Goal: Information Seeking & Learning: Find specific fact

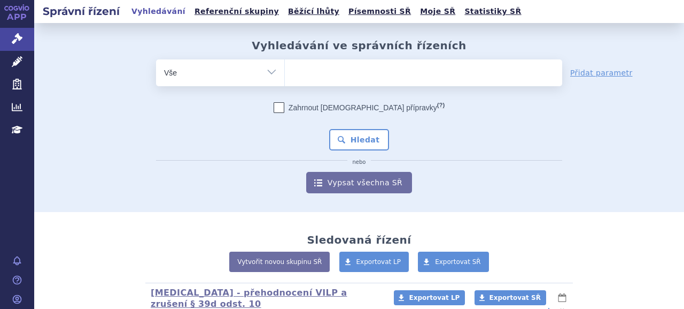
click at [327, 79] on ul at bounding box center [423, 70] width 277 height 22
click at [285, 79] on select at bounding box center [284, 72] width 1 height 27
type input "ryo"
select select "ryo"
click at [311, 70] on span "×" at bounding box center [314, 71] width 6 height 6
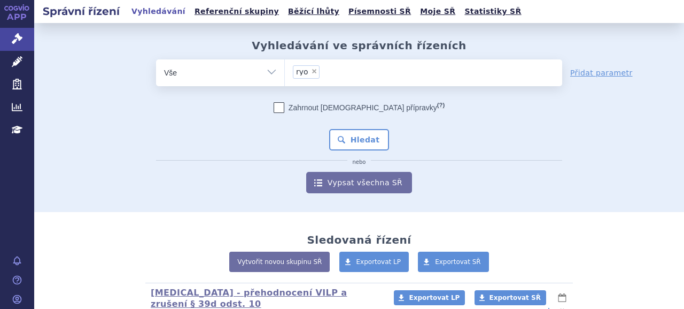
click at [285, 70] on select "ryo" at bounding box center [284, 72] width 1 height 27
select select
type input "r"
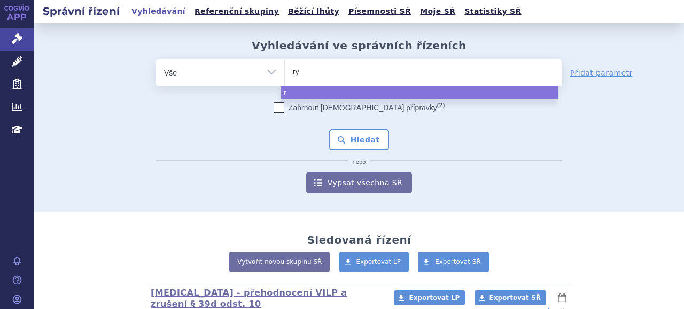
type input "rye"
type input "ryeq"
type input "ryeqo"
select select "ryeqo"
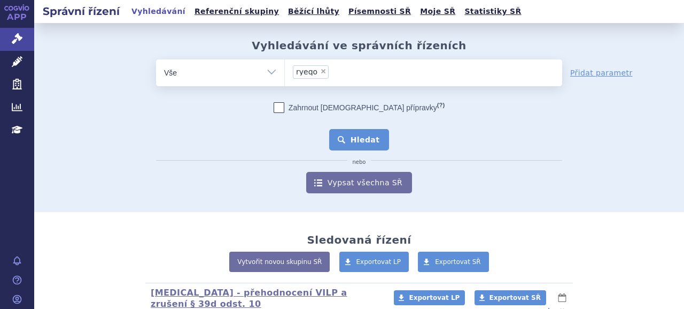
click at [348, 135] on button "Hledat" at bounding box center [359, 139] width 60 height 21
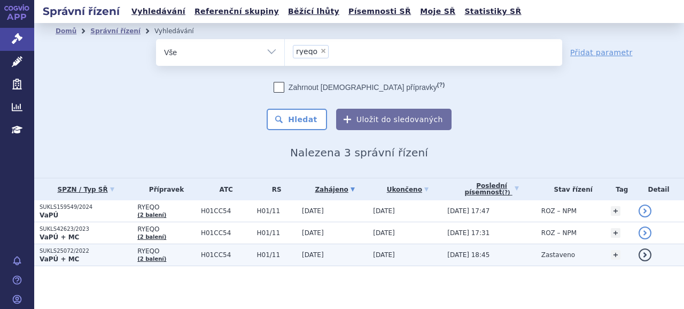
click at [67, 252] on p "SUKLS25072/2022" at bounding box center [86, 250] width 92 height 7
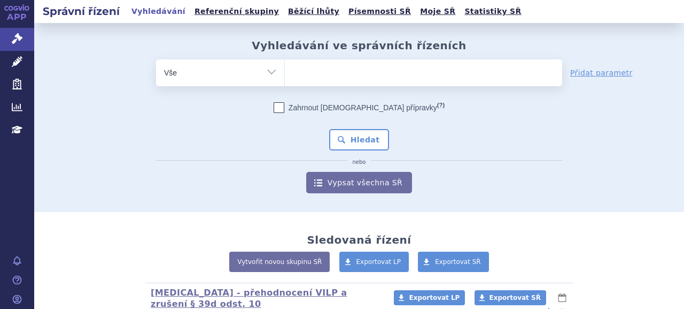
click at [349, 75] on ul at bounding box center [423, 70] width 277 height 22
click at [285, 75] on select at bounding box center [284, 72] width 1 height 27
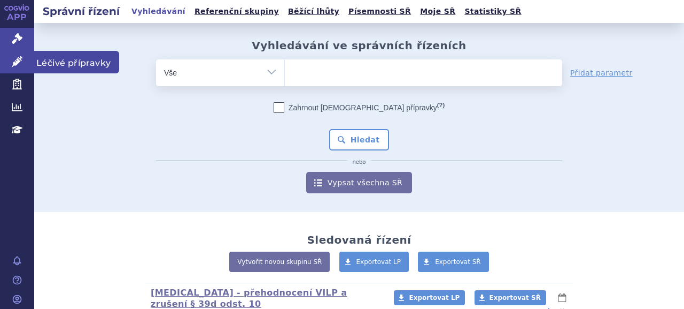
click at [26, 58] on link "Léčivé přípravky" at bounding box center [17, 62] width 34 height 22
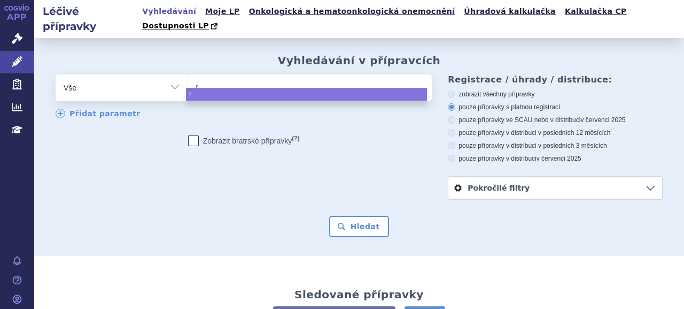
type input "ry"
type input "rye"
type input "ryeqi"
type input "ryeq"
type input "ryeqo"
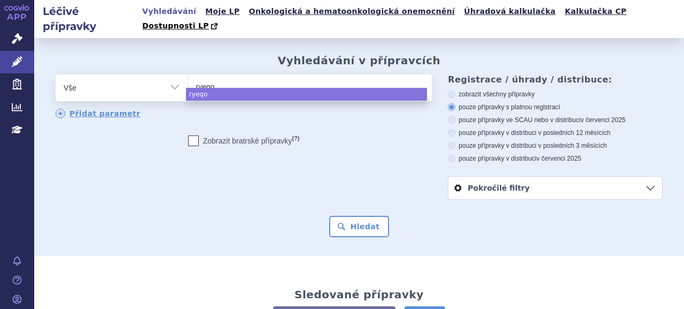
select select "ryeqo"
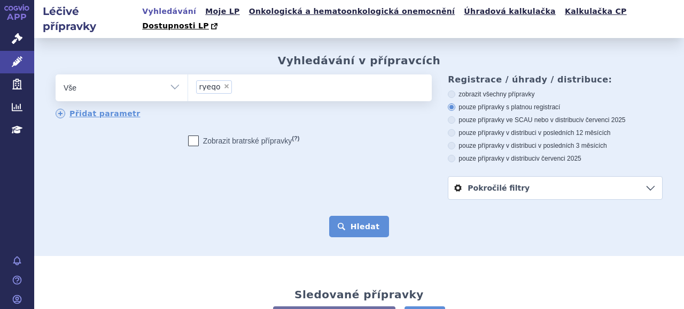
click at [345, 215] on button "Hledat" at bounding box center [359, 225] width 60 height 21
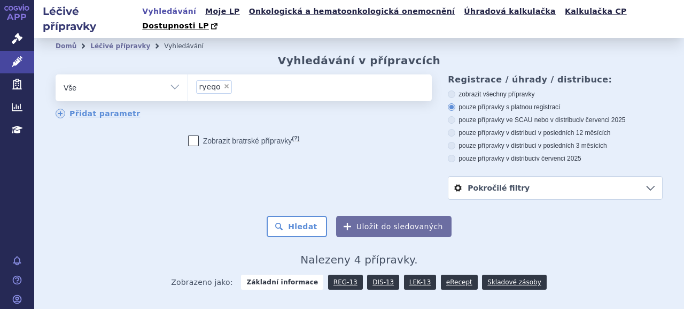
scroll to position [142, 0]
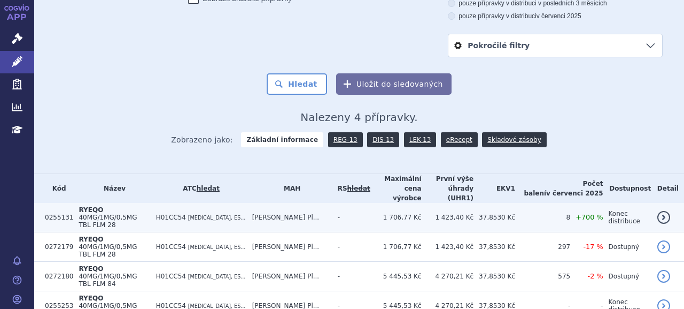
click at [112, 203] on td "RYEQO 40MG/1MG/0,5MG TBL FLM 28" at bounding box center [111, 217] width 77 height 29
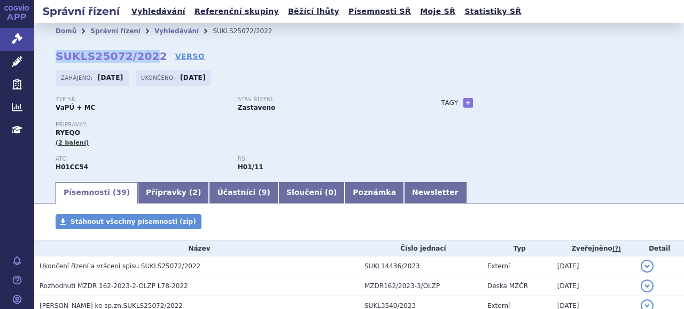
click at [146, 54] on div "Domů Správní řízení Vyhledávání SUKLS25072/2022 SUKLS25072/2022 VERSO Zahájeno:…" at bounding box center [359, 109] width 650 height 141
click at [63, 64] on div "Domů Správní řízení Vyhledávání SUKLS25072/2022 SUKLS25072/2022 VERSO Zahájeno:…" at bounding box center [359, 109] width 650 height 141
drag, startPoint x: 59, startPoint y: 56, endPoint x: 148, endPoint y: 53, distance: 88.8
click at [148, 53] on strong "SUKLS25072/2022" at bounding box center [112, 56] width 112 height 13
drag, startPoint x: 148, startPoint y: 53, endPoint x: 67, endPoint y: 57, distance: 80.8
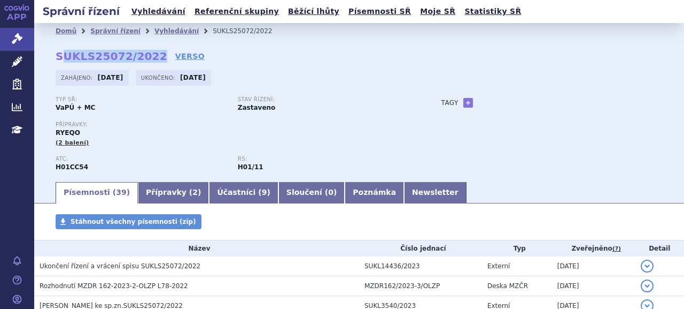
click at [87, 56] on strong "SUKLS25072/2022" at bounding box center [112, 56] width 112 height 13
click at [56, 56] on strong "SUKLS25072/2022" at bounding box center [112, 56] width 112 height 13
drag, startPoint x: 58, startPoint y: 55, endPoint x: 149, endPoint y: 53, distance: 90.9
click at [149, 53] on div "Domů Správní řízení Vyhledávání SUKLS25072/2022 SUKLS25072/2022 VERSO Zahájeno:…" at bounding box center [359, 109] width 650 height 141
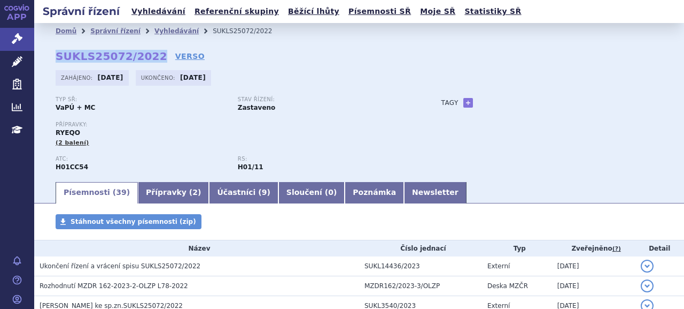
copy strong "SUKLS25072/2022"
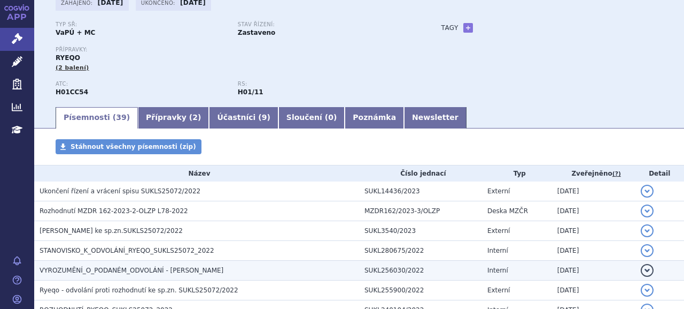
scroll to position [107, 0]
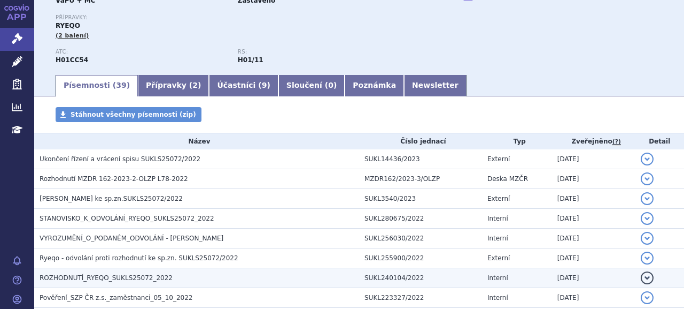
click at [137, 275] on span "ROZHODNUTÍ_RYEQO_SUKLS25072_2022" at bounding box center [106, 277] width 133 height 7
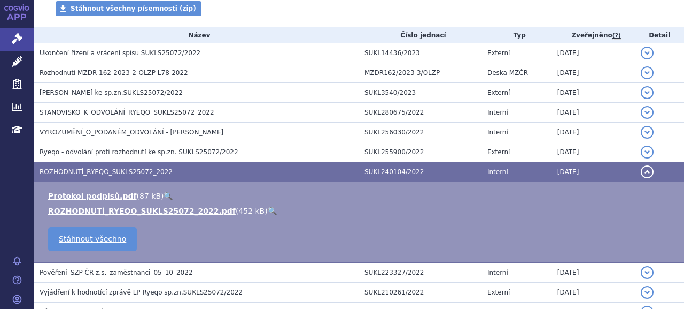
scroll to position [214, 0]
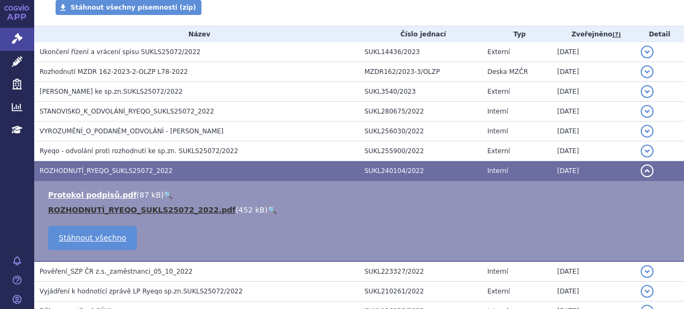
click at [83, 208] on link "ROZHODNUTÍ_RYEQO_SUKLS25072_2022.pdf" at bounding box center [142, 209] width 188 height 9
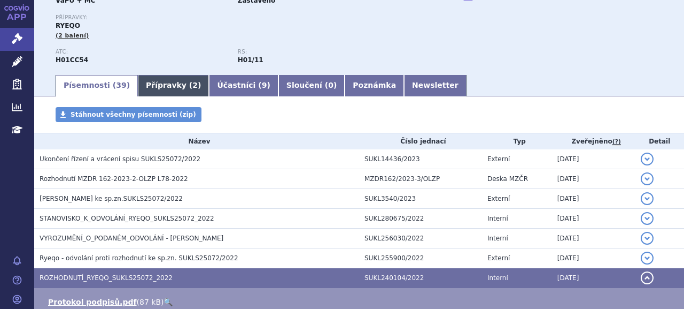
click at [150, 89] on link "Přípravky ( 2 )" at bounding box center [173, 85] width 71 height 21
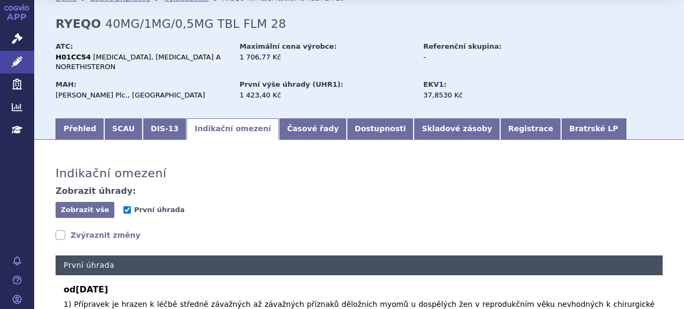
scroll to position [107, 0]
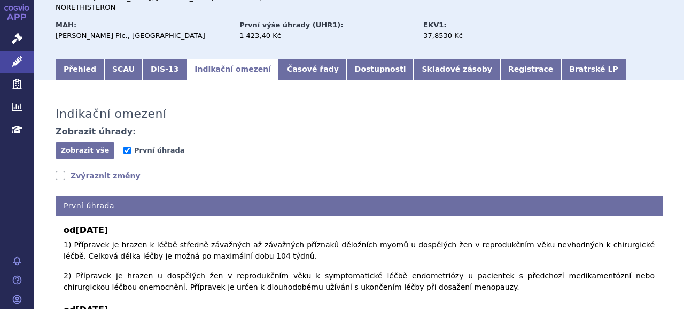
click at [111, 159] on div "Indikační omezení Zobrazit úhrady: Zobrazit vše Skrýt vše První úhrada Zvýrazni…" at bounding box center [359, 283] width 650 height 384
click at [113, 170] on link "Zvýraznit změny" at bounding box center [98, 175] width 85 height 11
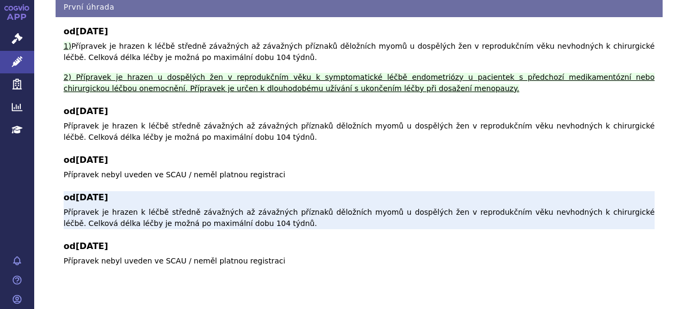
scroll to position [252, 0]
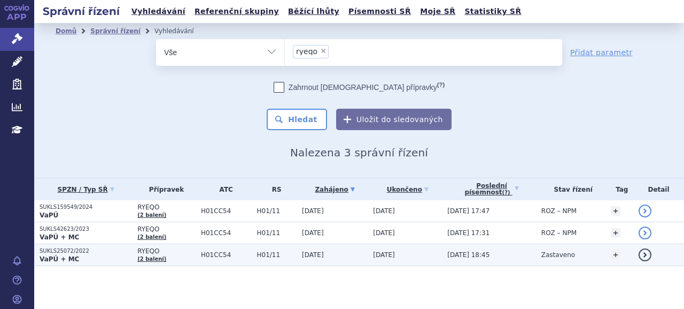
click at [78, 253] on p "SUKLS25072/2022" at bounding box center [86, 250] width 92 height 7
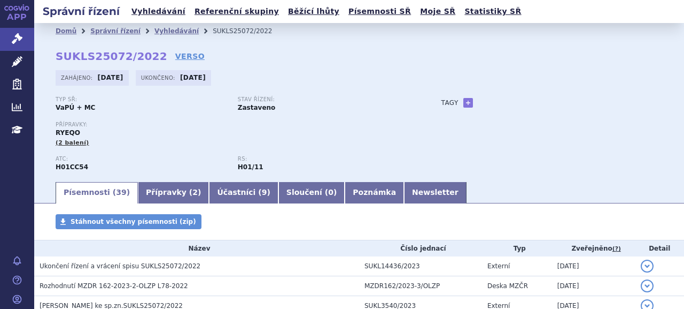
scroll to position [107, 0]
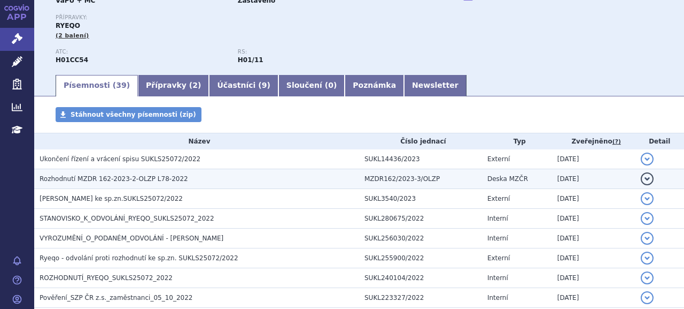
click at [63, 175] on span "Rozhodnutí MZDR 162-2023-2-OLZP L78-2022" at bounding box center [114, 178] width 149 height 7
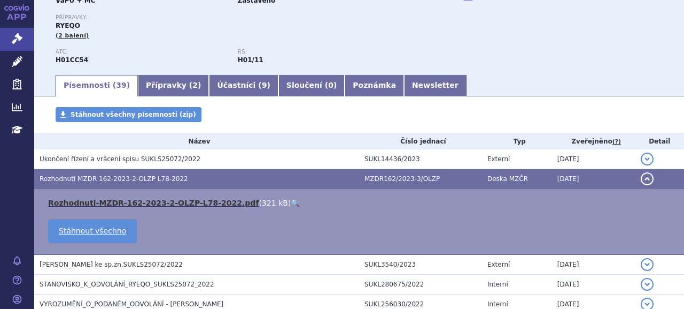
click at [73, 199] on link "Rozhodnuti-MZDR-162-2023-2-OLZP-L78-2022.pdf" at bounding box center [153, 202] width 211 height 9
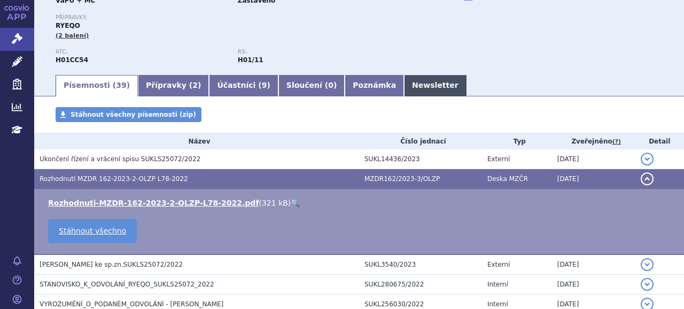
drag, startPoint x: 379, startPoint y: 86, endPoint x: 379, endPoint y: 93, distance: 7.0
click at [404, 86] on link "Newsletter" at bounding box center [435, 85] width 63 height 21
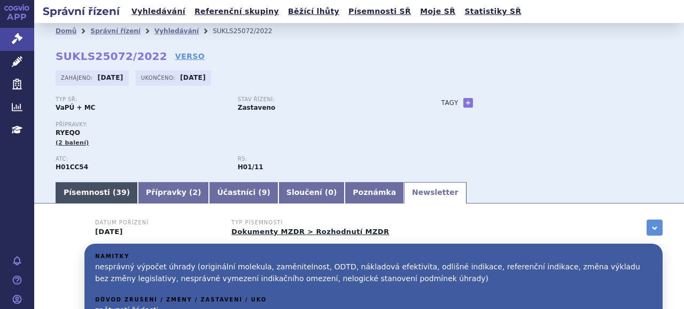
scroll to position [53, 0]
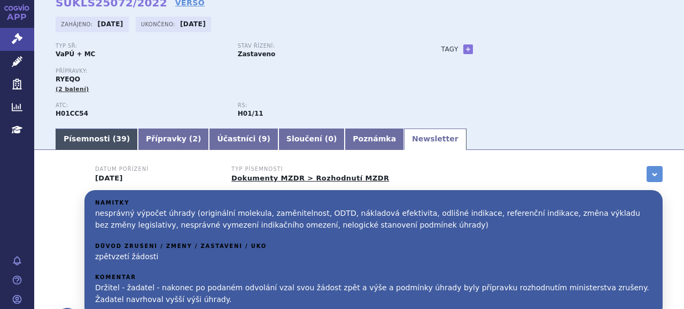
click at [96, 142] on link "Písemnosti ( 39 )" at bounding box center [97, 138] width 82 height 21
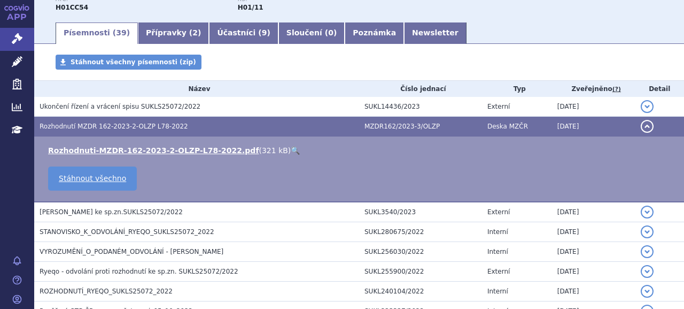
scroll to position [160, 0]
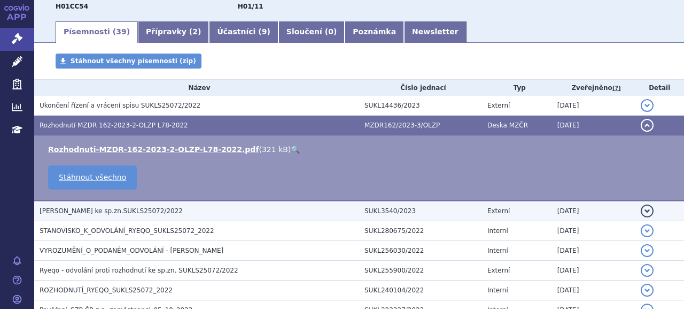
click at [131, 214] on span "Gedeon Richter ke sp.zn.SUKLS25072/2022" at bounding box center [111, 210] width 143 height 7
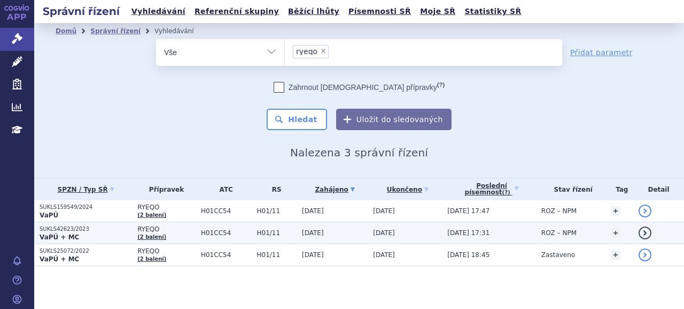
click at [65, 232] on p "SUKLS42623/2023" at bounding box center [86, 228] width 92 height 7
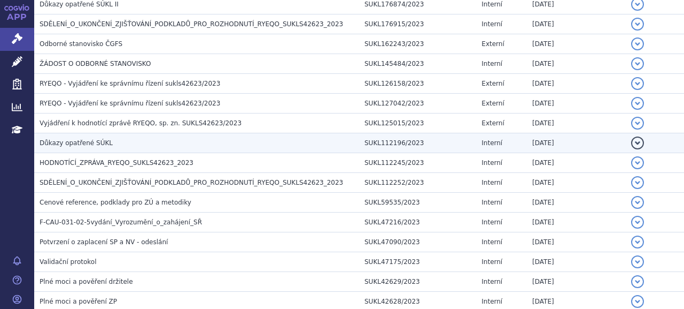
scroll to position [53, 0]
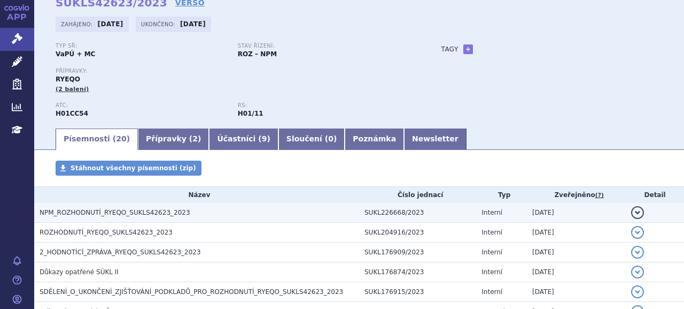
click at [87, 210] on span "NPM_ROZHODNUTÍ_RYEQO_SUKLS42623_2023" at bounding box center [115, 212] width 151 height 7
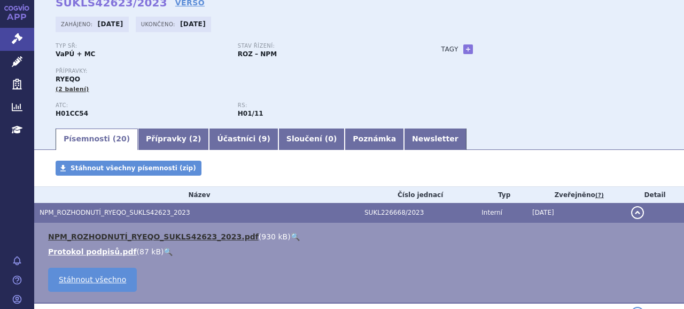
click at [88, 235] on link "NPM_ROZHODNUTÍ_RYEQO_SUKLS42623_2023.pdf" at bounding box center [153, 236] width 211 height 9
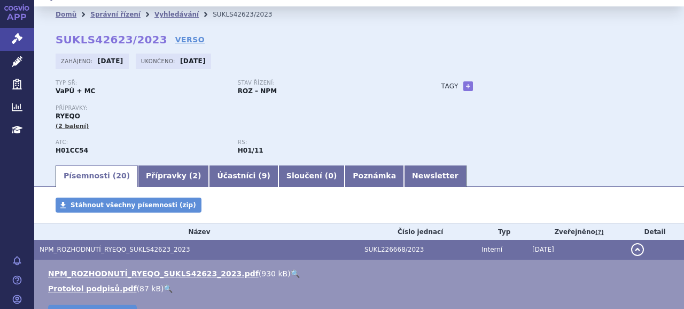
scroll to position [0, 0]
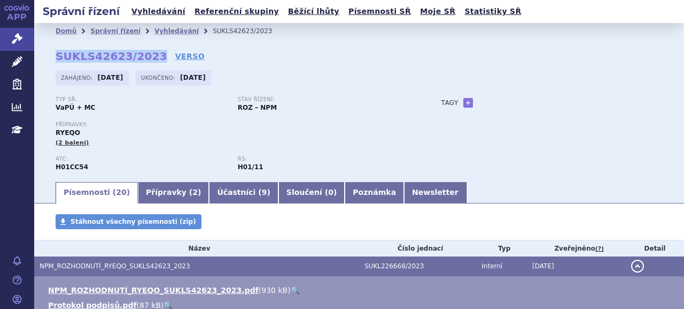
drag, startPoint x: 58, startPoint y: 53, endPoint x: 149, endPoint y: 57, distance: 91.0
click at [149, 57] on strong "SUKLS42623/2023" at bounding box center [112, 56] width 112 height 13
copy strong "SUKLS42623/2023"
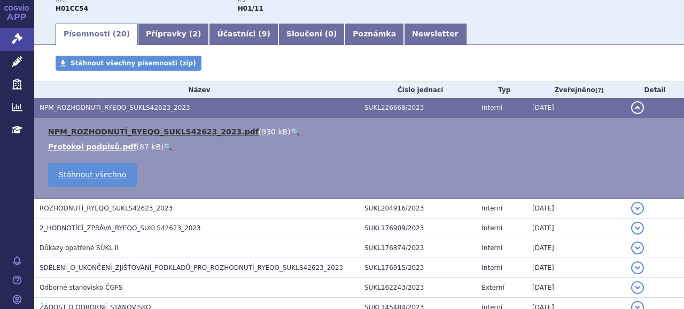
scroll to position [160, 0]
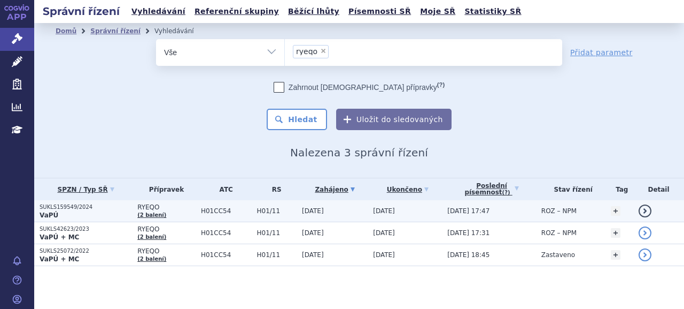
click at [77, 206] on p "SUKLS159549/2024" at bounding box center [86, 206] width 92 height 7
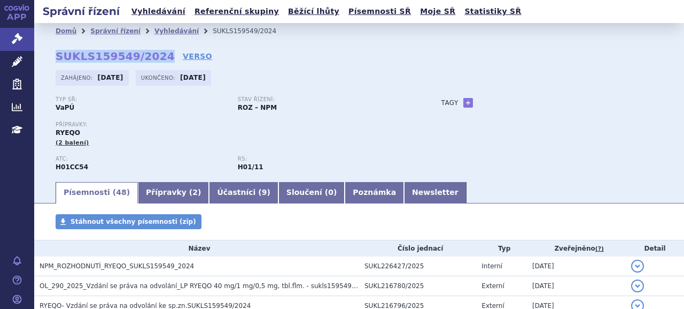
drag, startPoint x: 57, startPoint y: 56, endPoint x: 154, endPoint y: 51, distance: 97.4
click at [154, 51] on strong "SUKLS159549/2024" at bounding box center [115, 56] width 119 height 13
copy strong "SUKLS159549/2024"
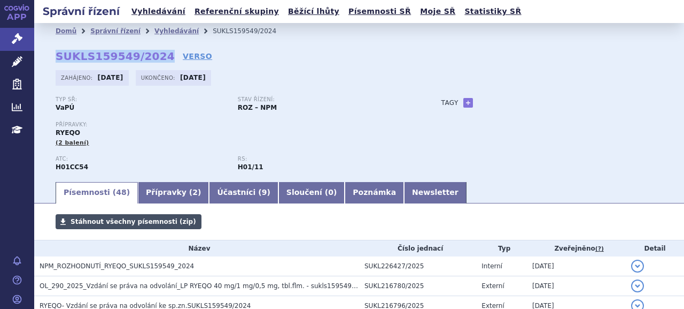
scroll to position [53, 0]
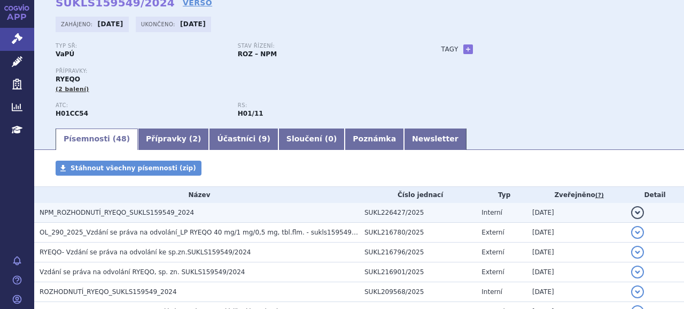
drag, startPoint x: 153, startPoint y: 211, endPoint x: 169, endPoint y: 215, distance: 16.6
click at [153, 211] on span "NPM_ROZHODNUTÍ_RYEQO_SUKLS159549_2024" at bounding box center [117, 212] width 155 height 7
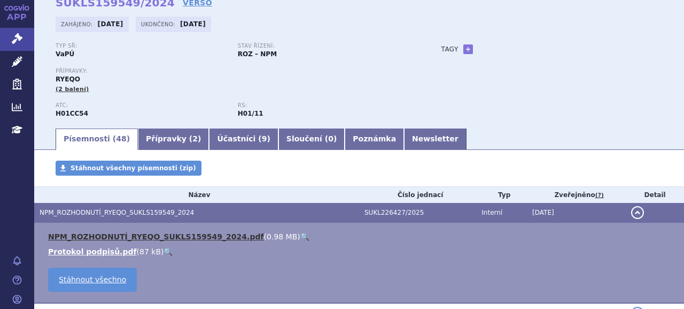
click at [165, 240] on link "NPM_ROZHODNUTÍ_RYEQO_SUKLS159549_2024.pdf" at bounding box center [156, 236] width 216 height 9
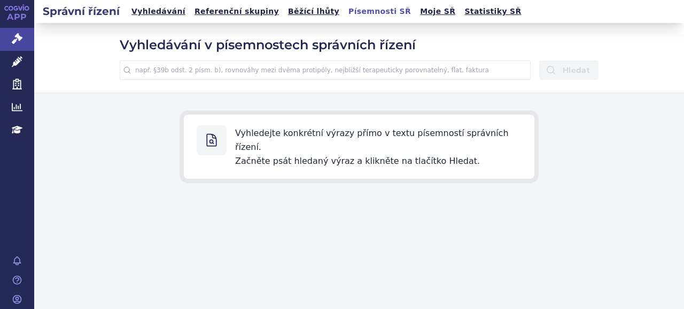
click at [321, 68] on input "text" at bounding box center [325, 69] width 411 height 19
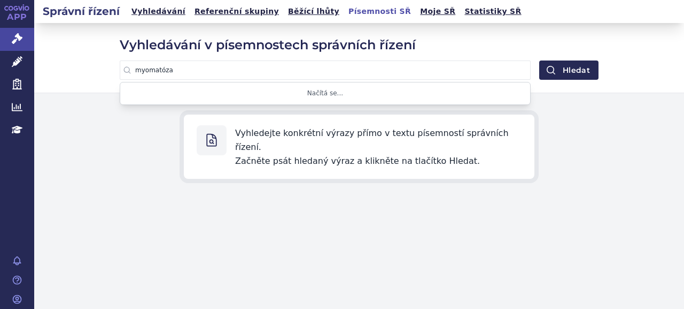
type input "myomatóza"
click at [539, 60] on button "Hledat" at bounding box center [568, 69] width 59 height 19
